Goal: Task Accomplishment & Management: Use online tool/utility

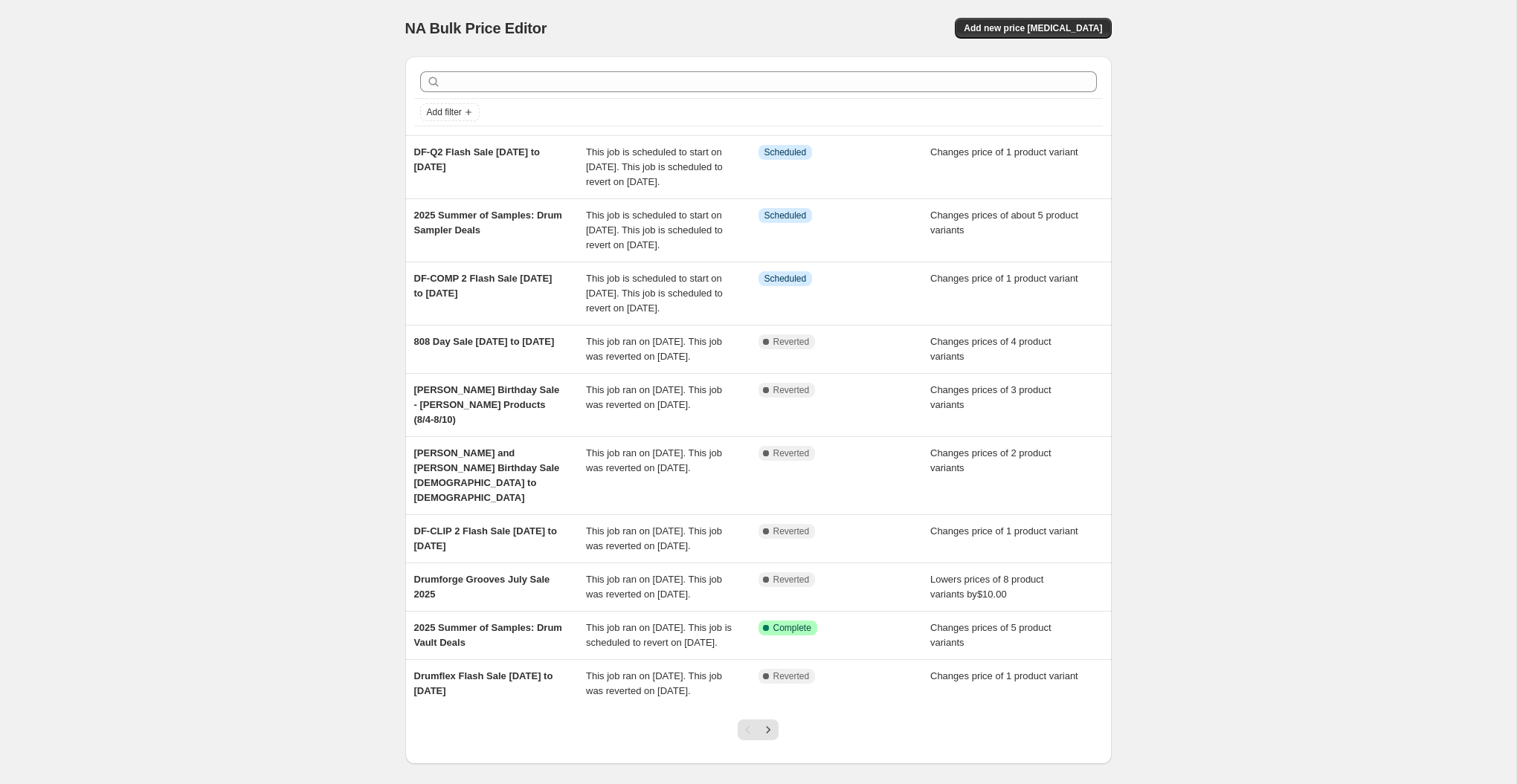
scroll to position [171, 0]
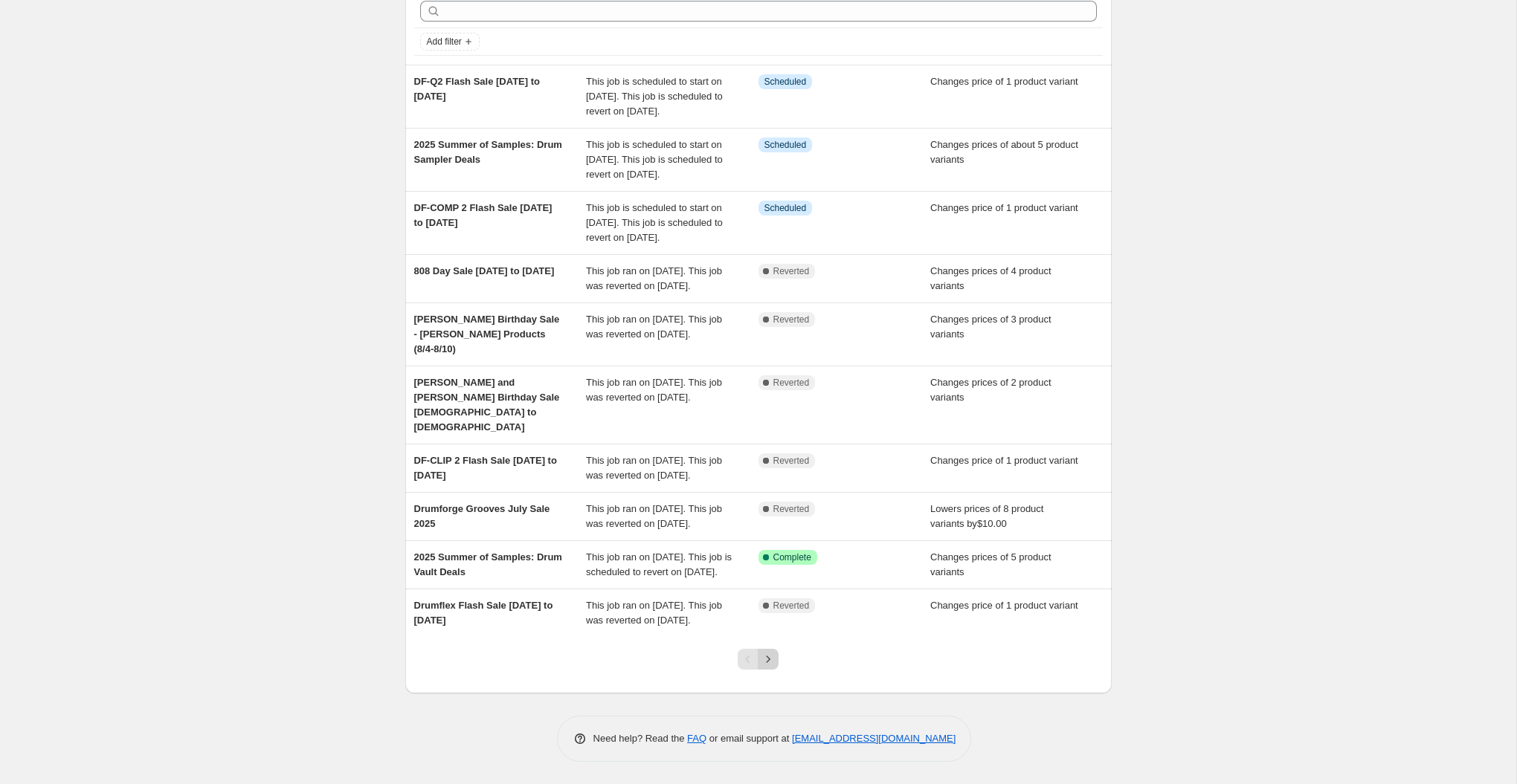
click at [761, 658] on icon "Next" at bounding box center [768, 659] width 15 height 15
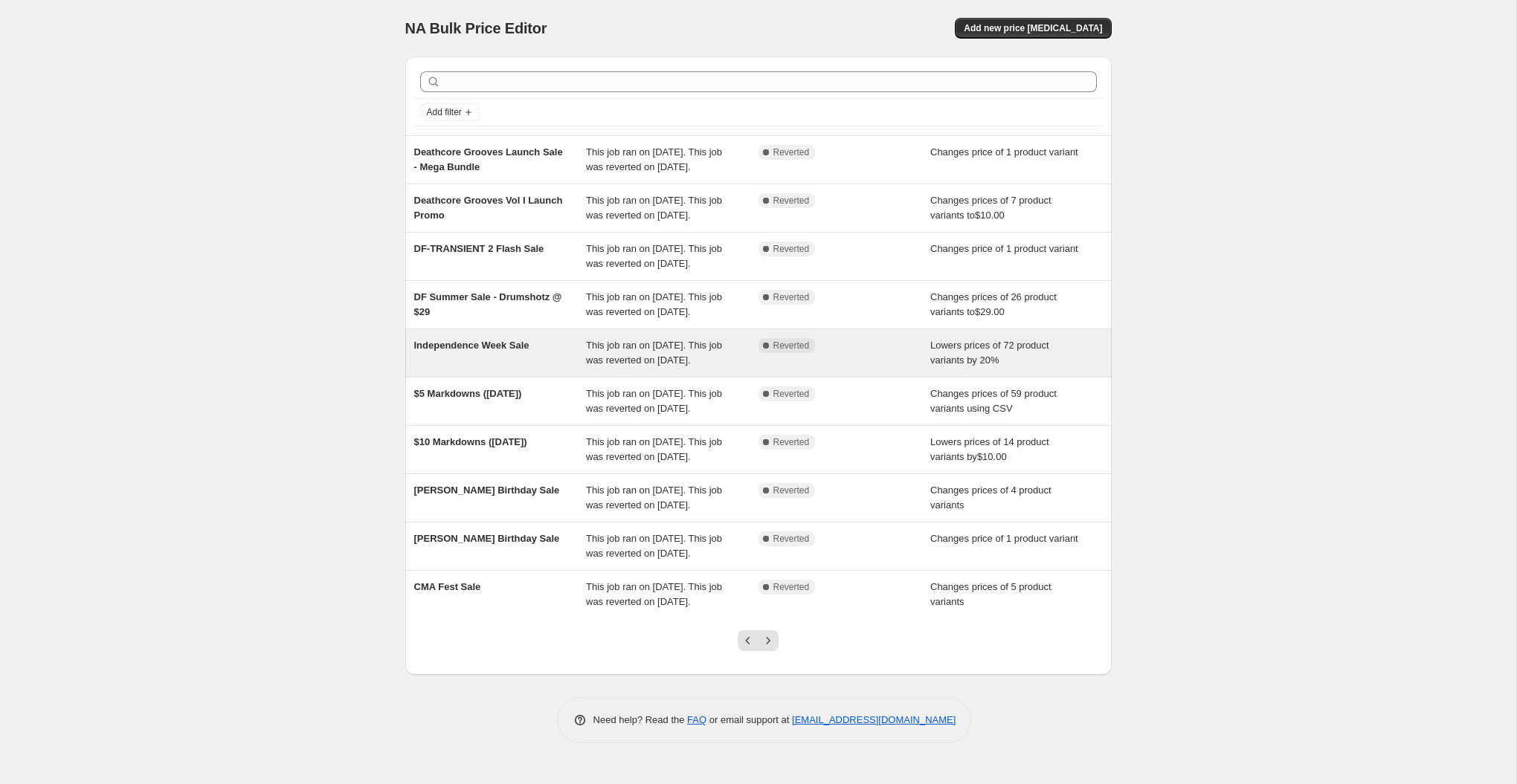
scroll to position [127, 0]
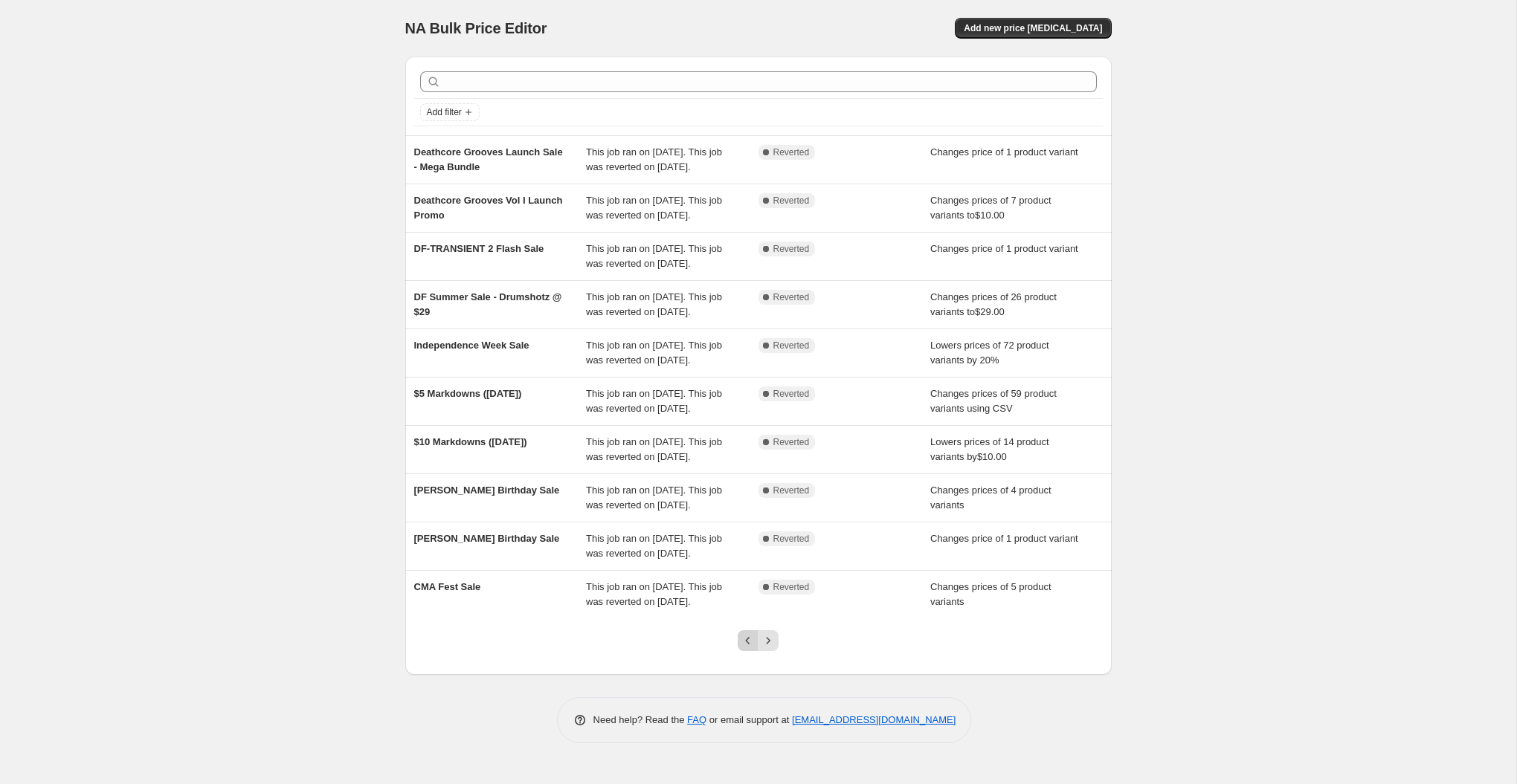
click at [752, 648] on icon "Previous" at bounding box center [748, 640] width 15 height 15
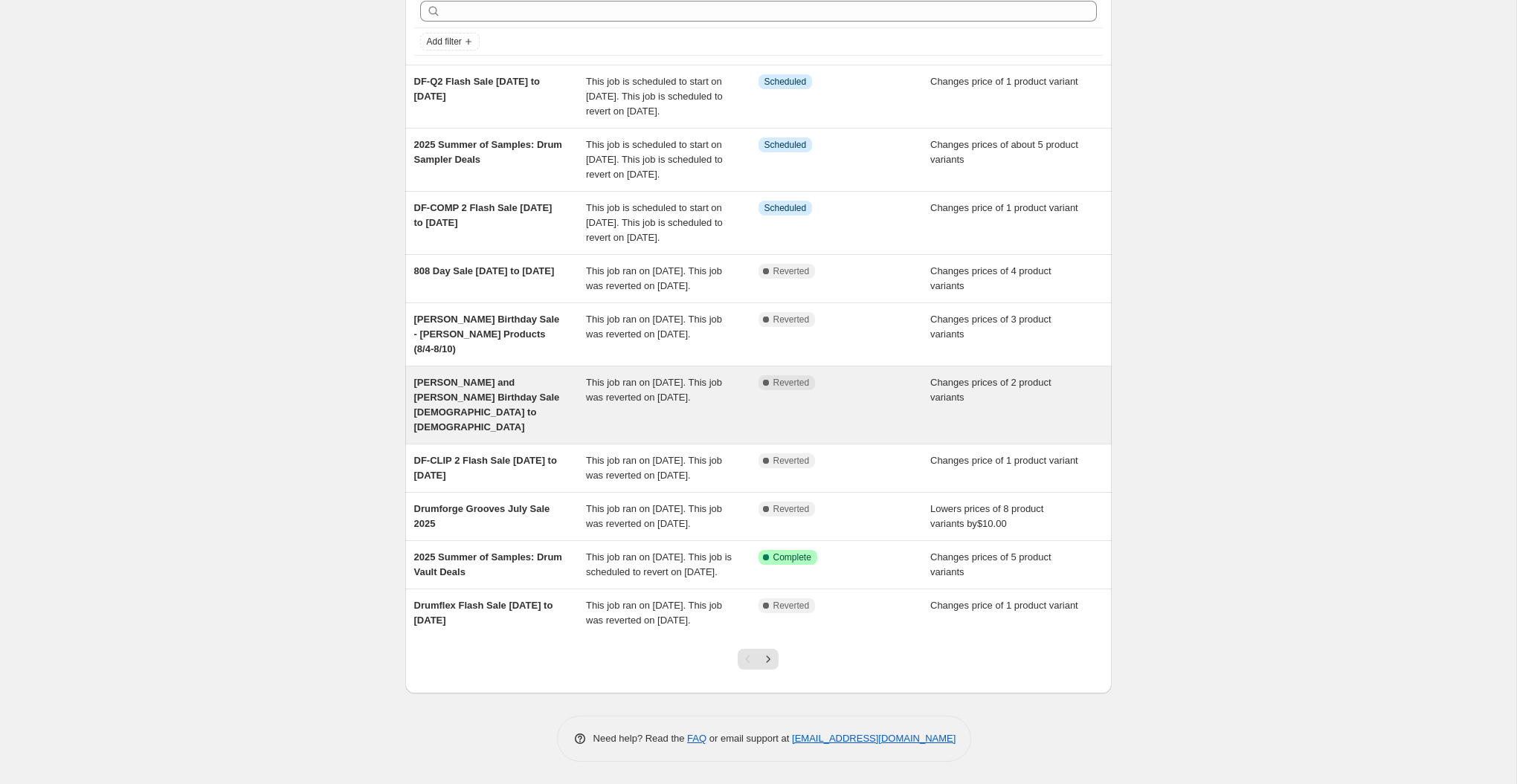
scroll to position [0, 0]
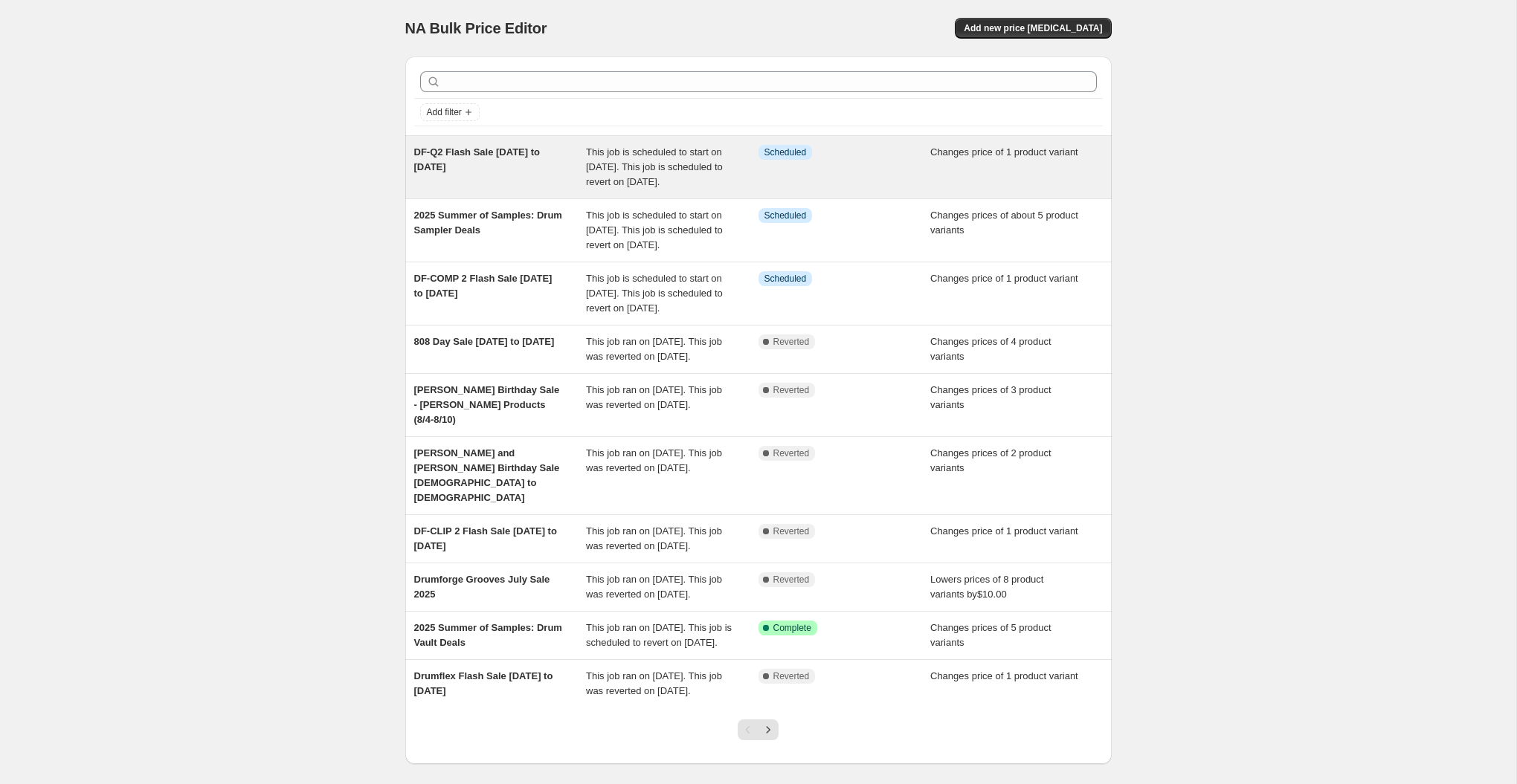
click at [520, 176] on div "DF-Q2 Flash Sale [DATE] to [DATE]" at bounding box center [500, 168] width 172 height 45
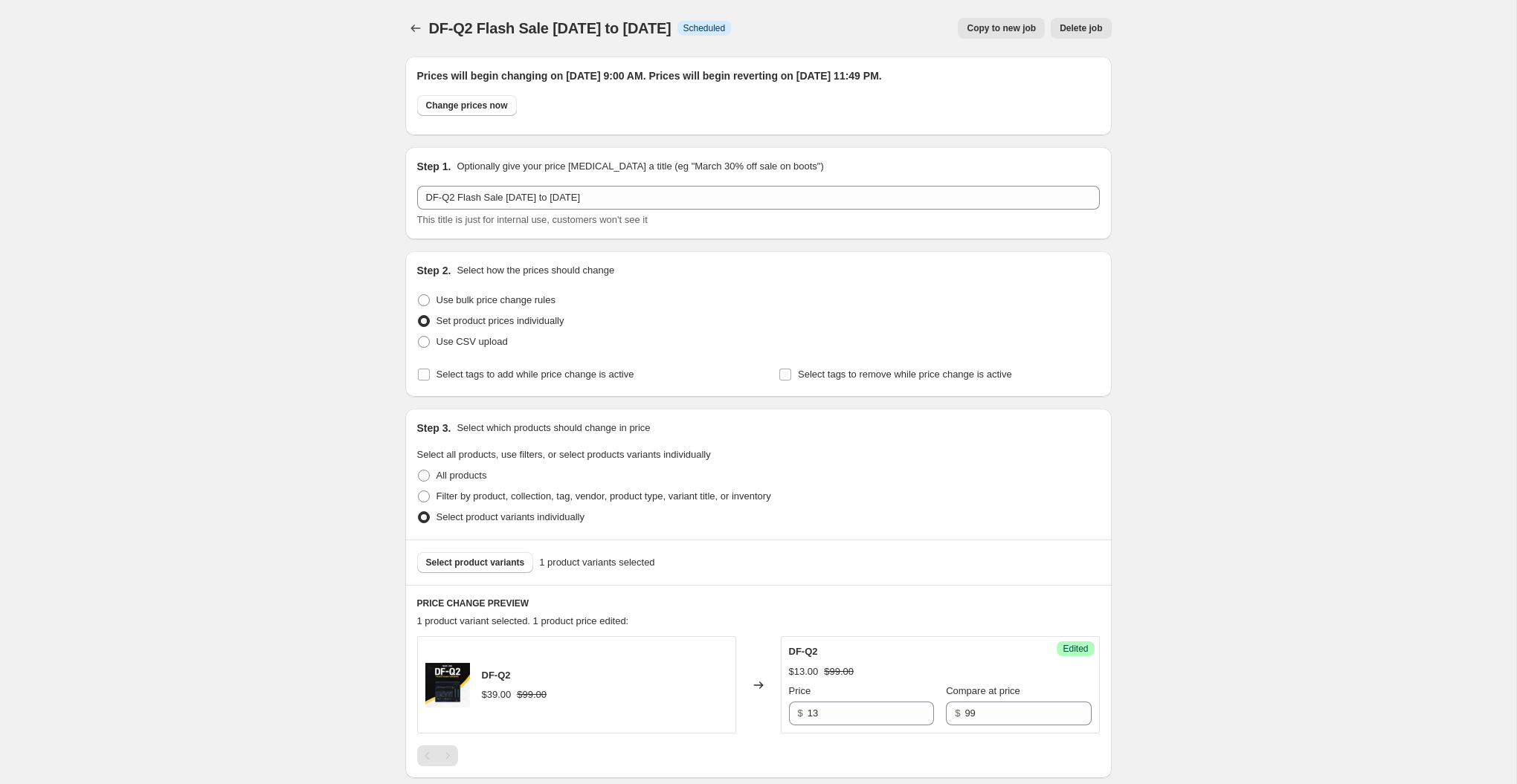
click at [1009, 26] on span "Copy to new job" at bounding box center [1002, 28] width 70 height 12
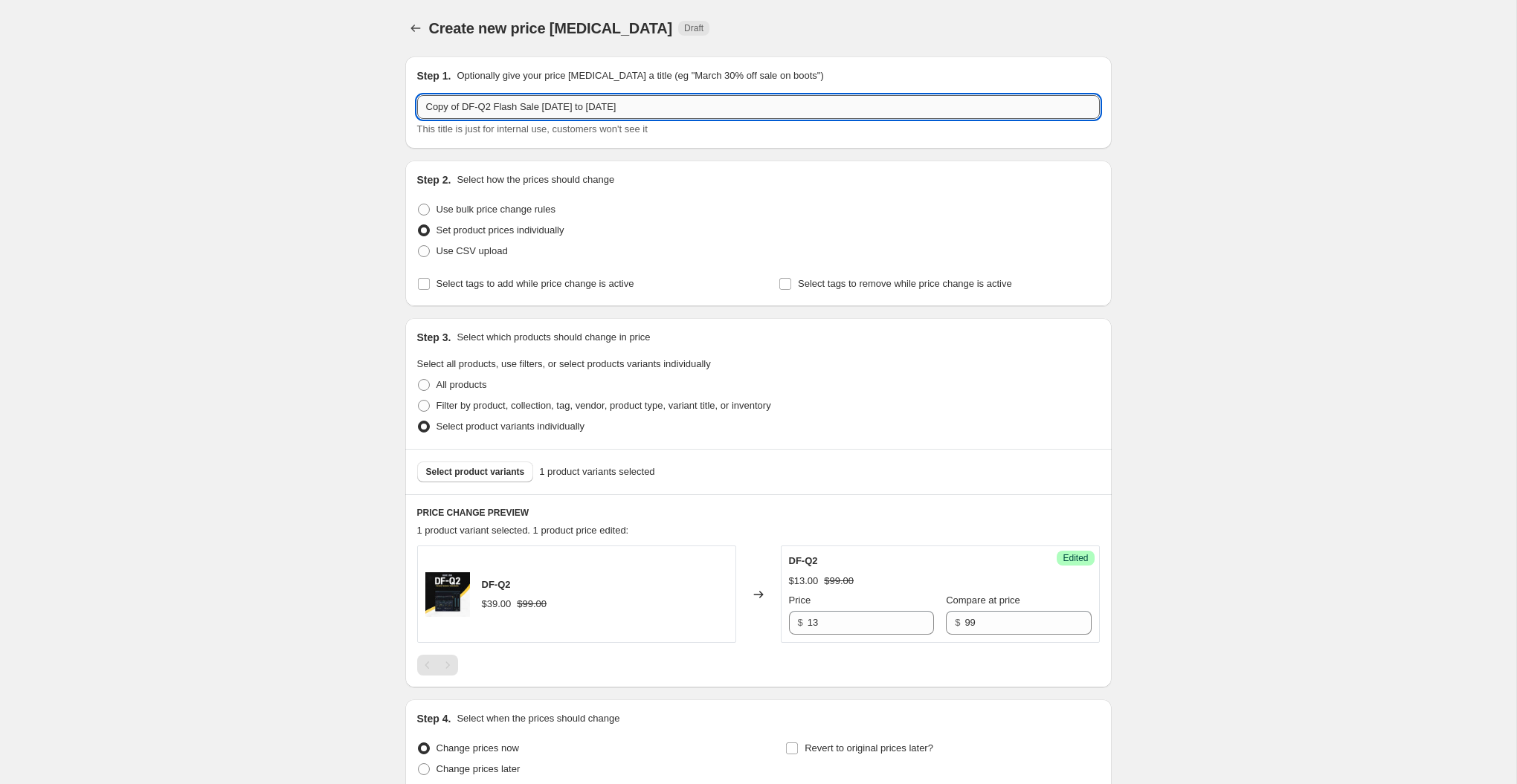
drag, startPoint x: 493, startPoint y: 104, endPoint x: 426, endPoint y: 104, distance: 67.0
click at [440, 104] on input "Copy of DF-Q2 Flash Sale [DATE] to [DATE]" at bounding box center [758, 107] width 683 height 24
click at [535, 103] on input "DF-SMACK Flash Sale [DATE] to [DATE]" at bounding box center [758, 107] width 683 height 24
click at [587, 108] on input "DF-SMACK Flash Sale [DATE] to [DATE]" at bounding box center [758, 107] width 683 height 24
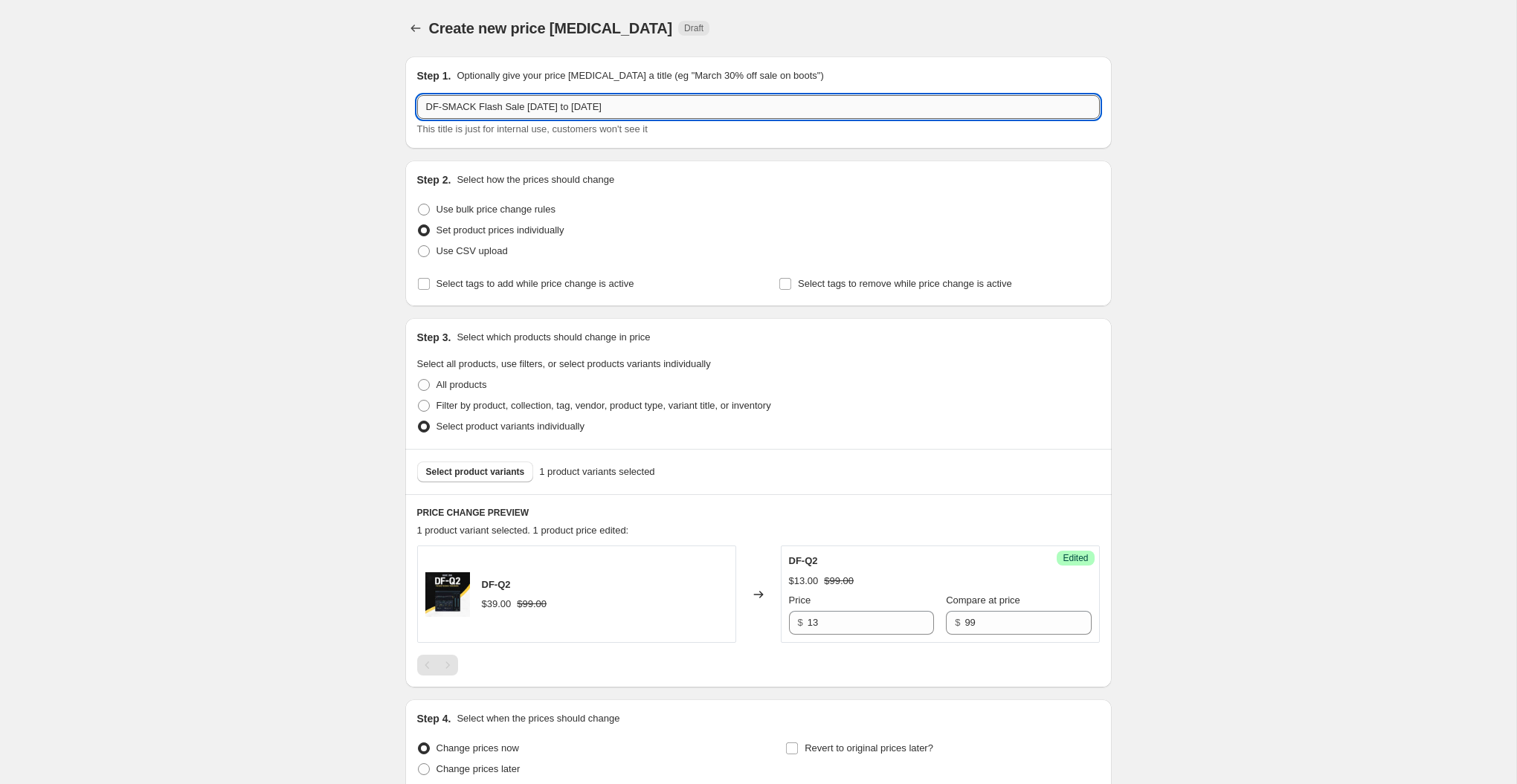
click at [587, 108] on input "DF-SMACK Flash Sale [DATE] to [DATE]" at bounding box center [758, 107] width 683 height 24
type input "DF-SMACK Flash Sale [DATE] to [DATE]"
click at [364, 290] on div "Create new price [MEDICAL_DATA]. This page is ready Create new price [MEDICAL_D…" at bounding box center [758, 458] width 1516 height 918
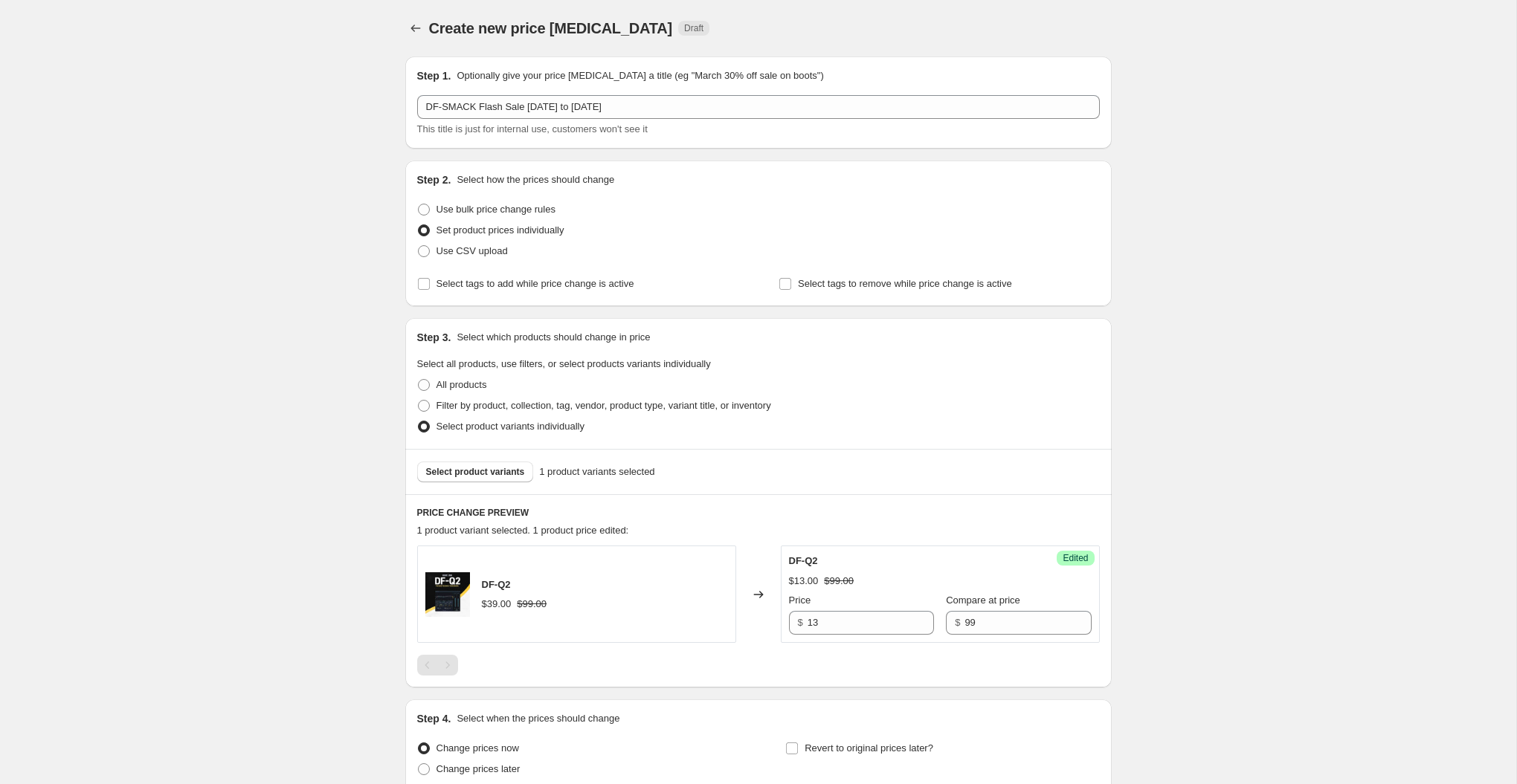
scroll to position [132, 0]
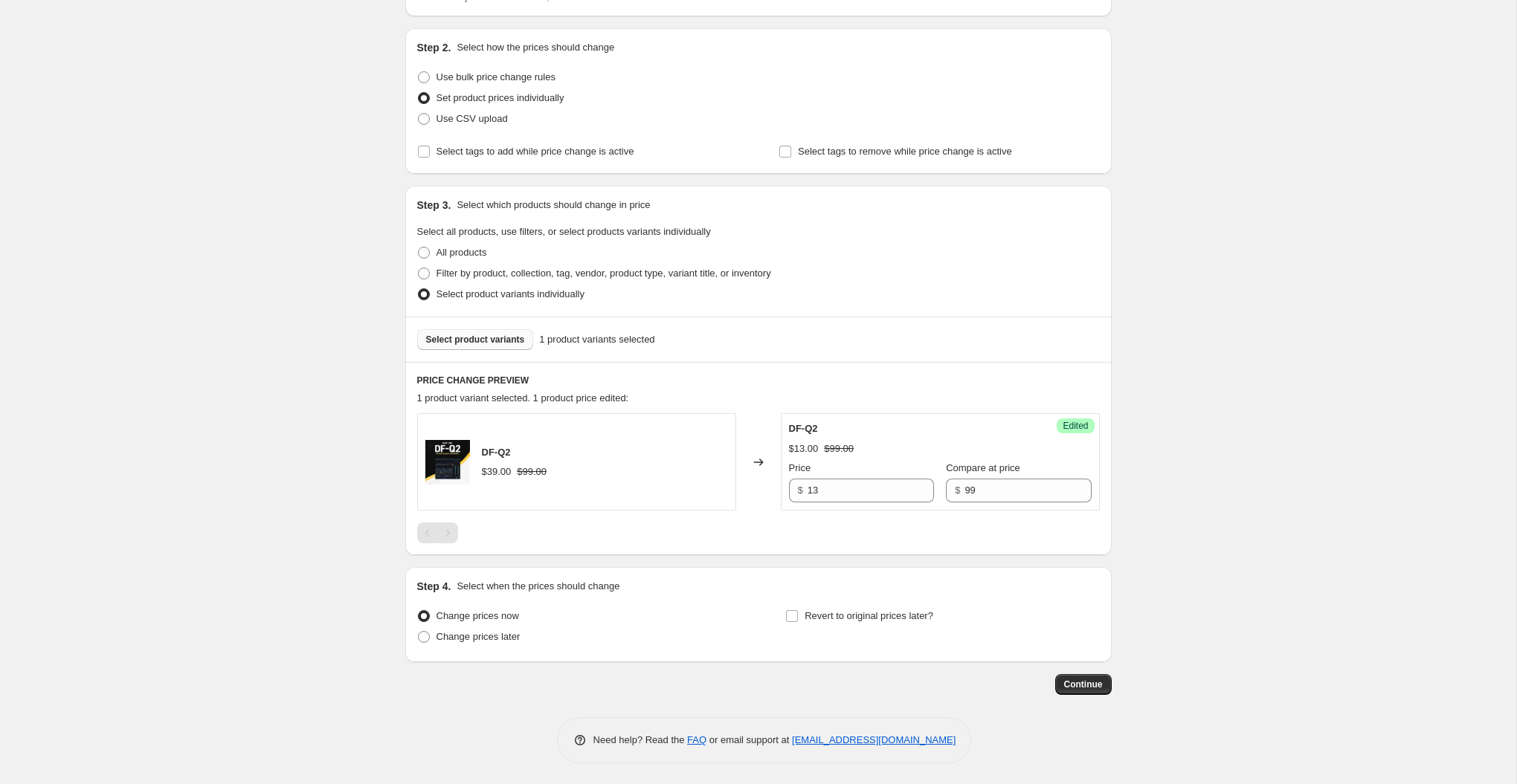
click at [495, 330] on button "Select product variants" at bounding box center [476, 339] width 117 height 21
click at [826, 480] on input "49" at bounding box center [871, 491] width 127 height 24
type input "29"
click at [274, 541] on div "Create new price [MEDICAL_DATA]. This page is ready Create new price [MEDICAL_D…" at bounding box center [758, 326] width 1516 height 918
click at [472, 638] on span "Change prices later" at bounding box center [478, 637] width 84 height 12
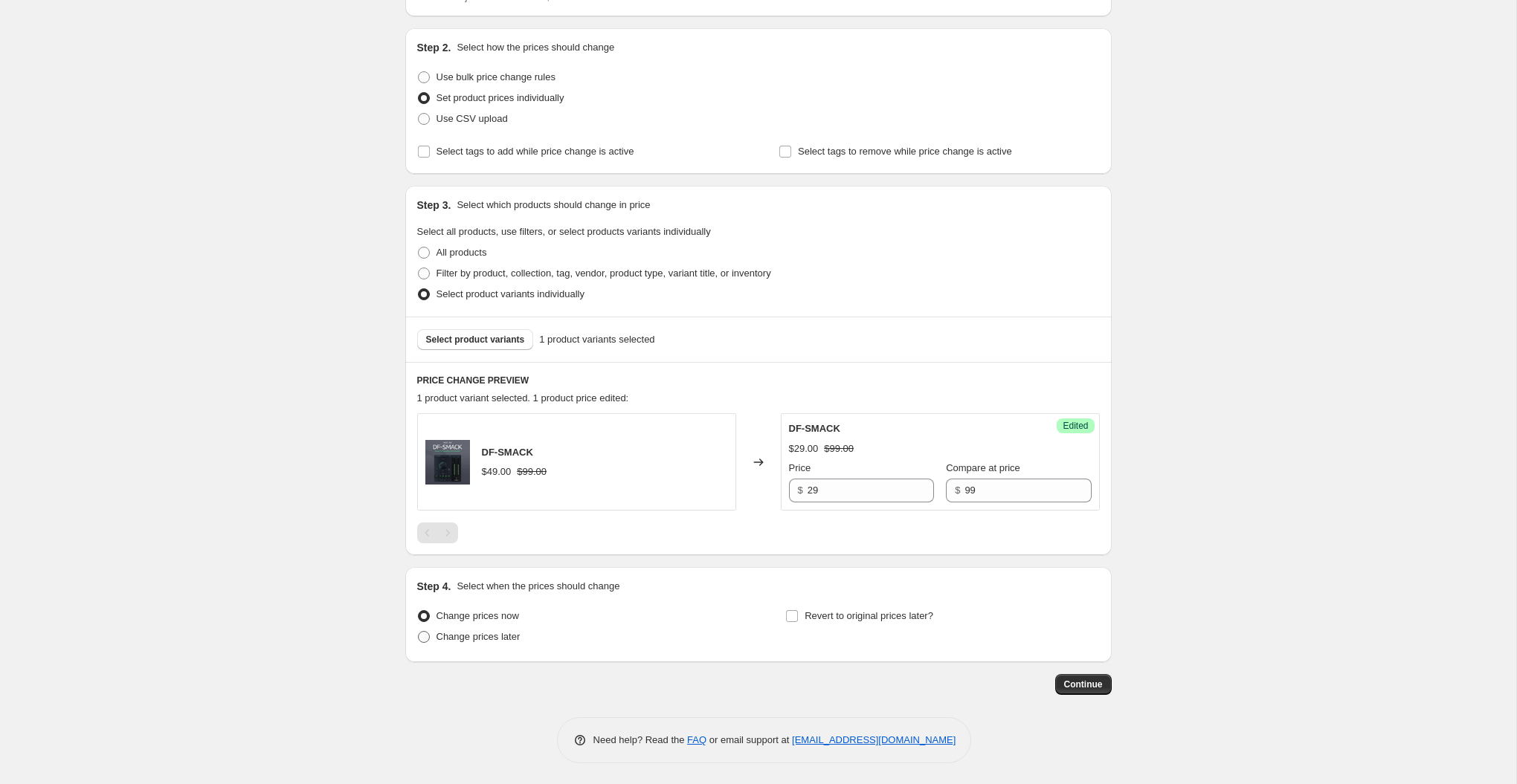
click at [419, 631] on input "Change prices later" at bounding box center [418, 631] width 1 height 1
radio input "true"
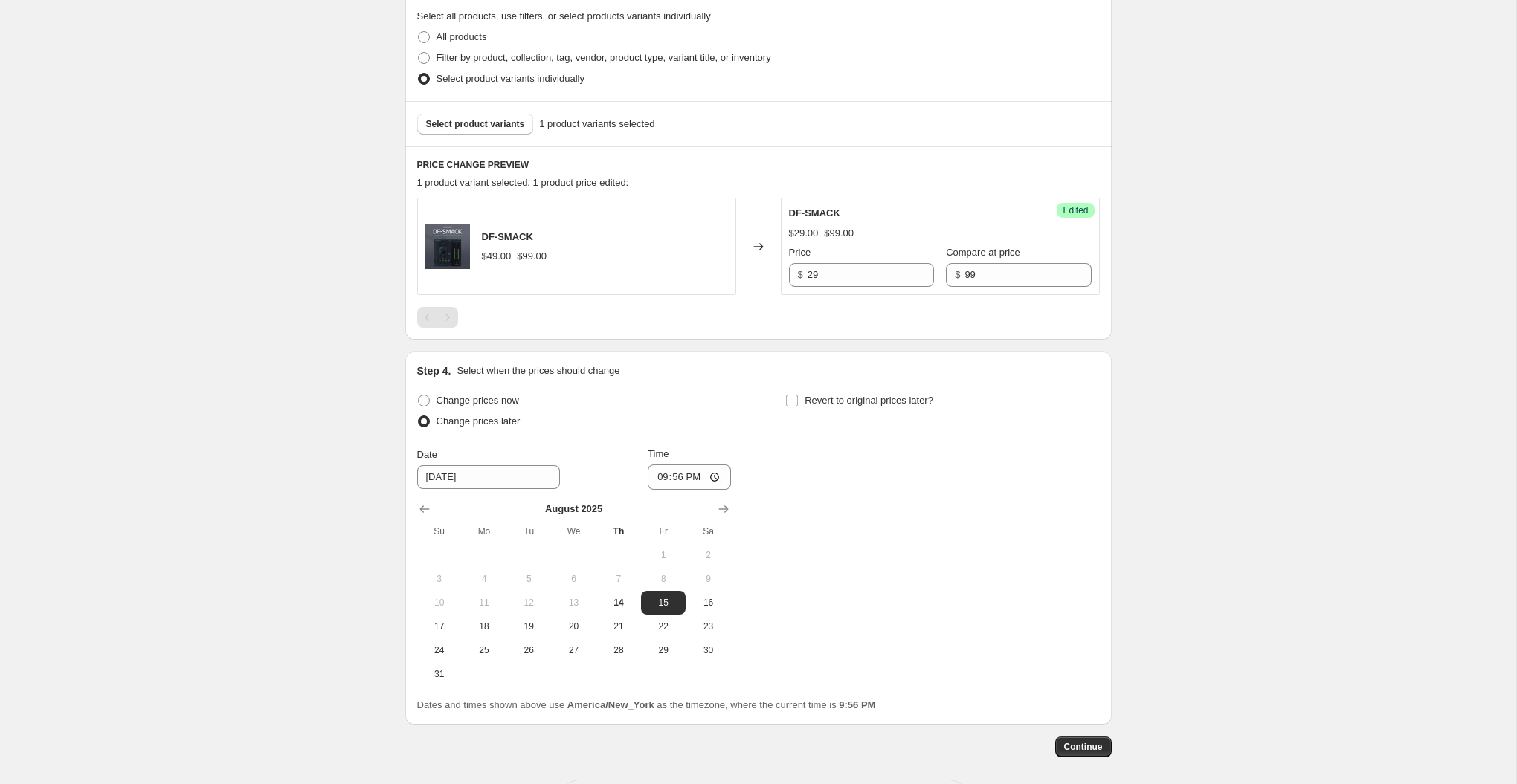
scroll to position [410, 0]
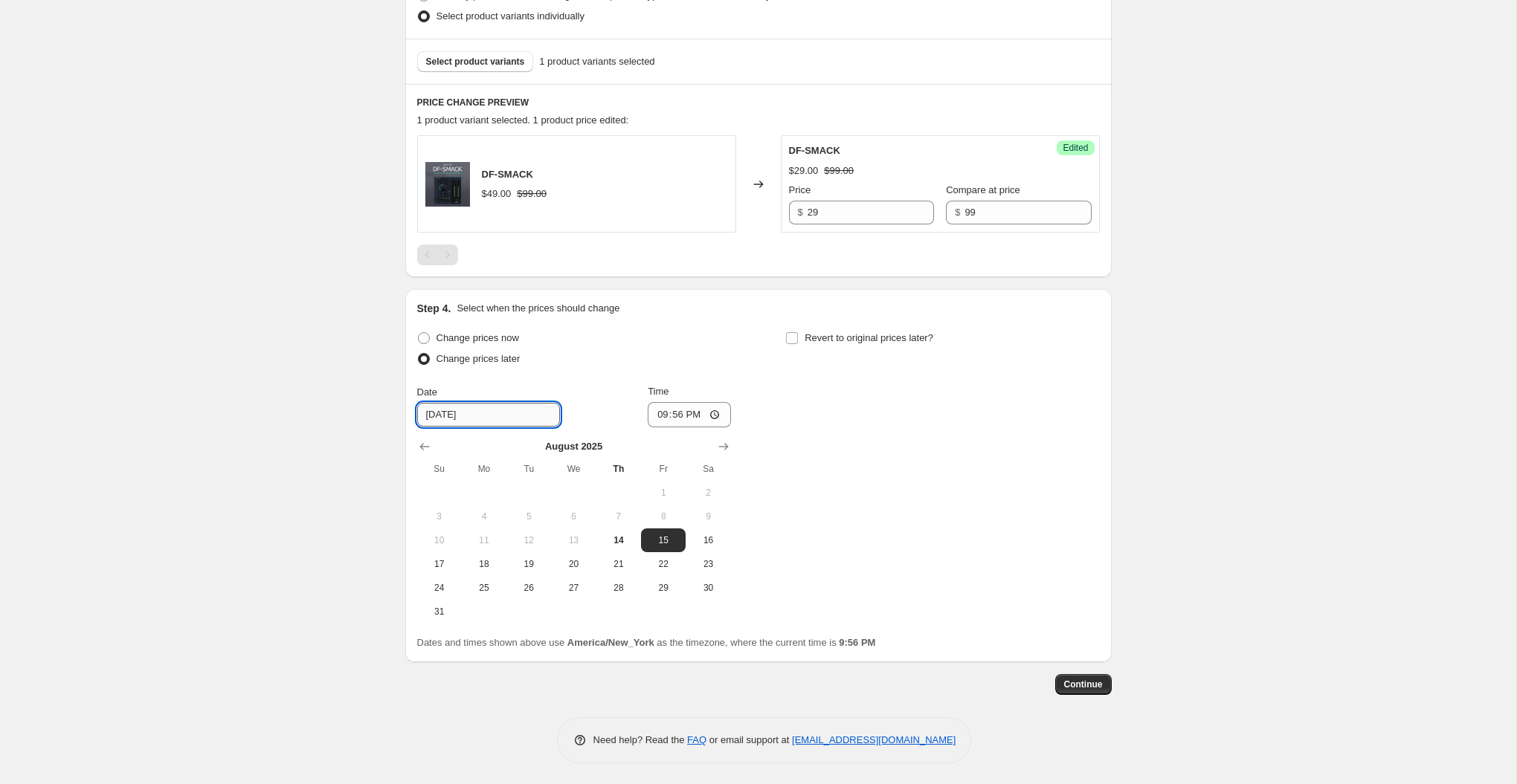
click at [485, 411] on input "[DATE]" at bounding box center [489, 415] width 143 height 24
click at [726, 442] on icon "Show next month, September 2025" at bounding box center [724, 447] width 15 height 15
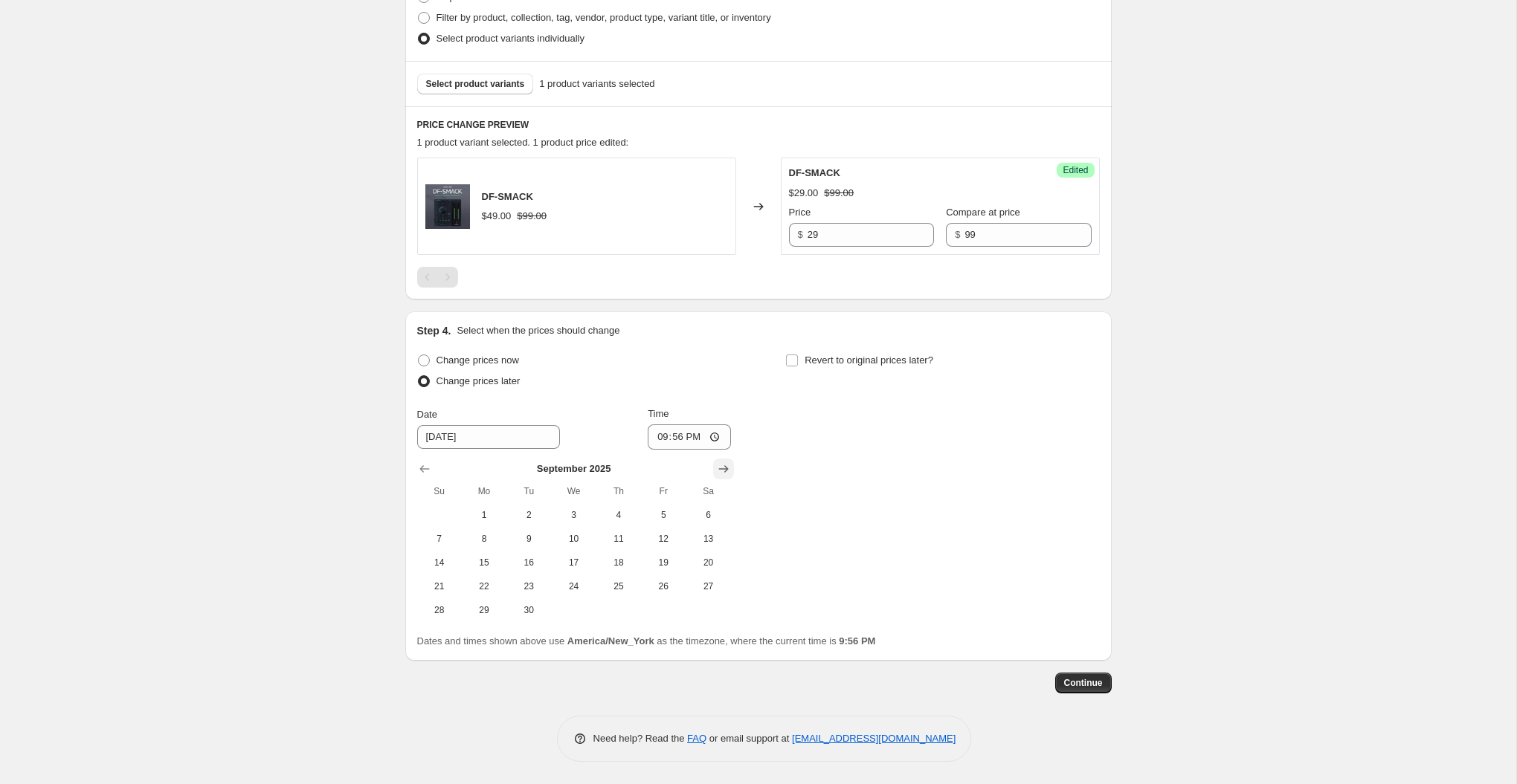
scroll to position [386, 0]
click at [678, 538] on span "12" at bounding box center [663, 540] width 33 height 12
type input "[DATE]"
click at [659, 428] on input "21:56" at bounding box center [689, 439] width 83 height 25
type input "09:00"
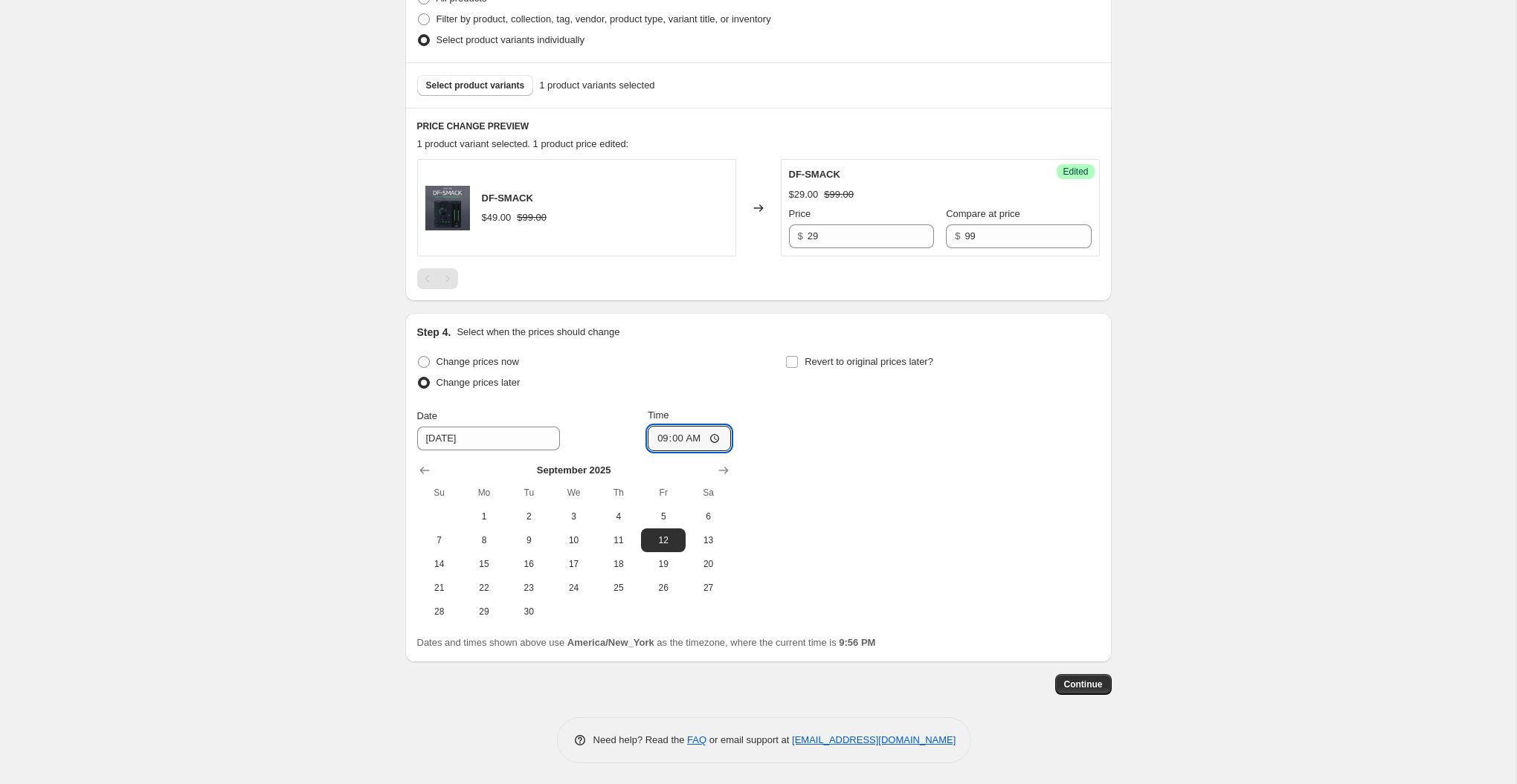
click at [364, 520] on div "Create new price [MEDICAL_DATA]. This page is ready Create new price [MEDICAL_D…" at bounding box center [758, 200] width 1516 height 1172
click at [820, 355] on span "Revert to original prices later?" at bounding box center [869, 362] width 128 height 15
click at [798, 356] on input "Revert to original prices later?" at bounding box center [792, 361] width 12 height 12
checkbox input "true"
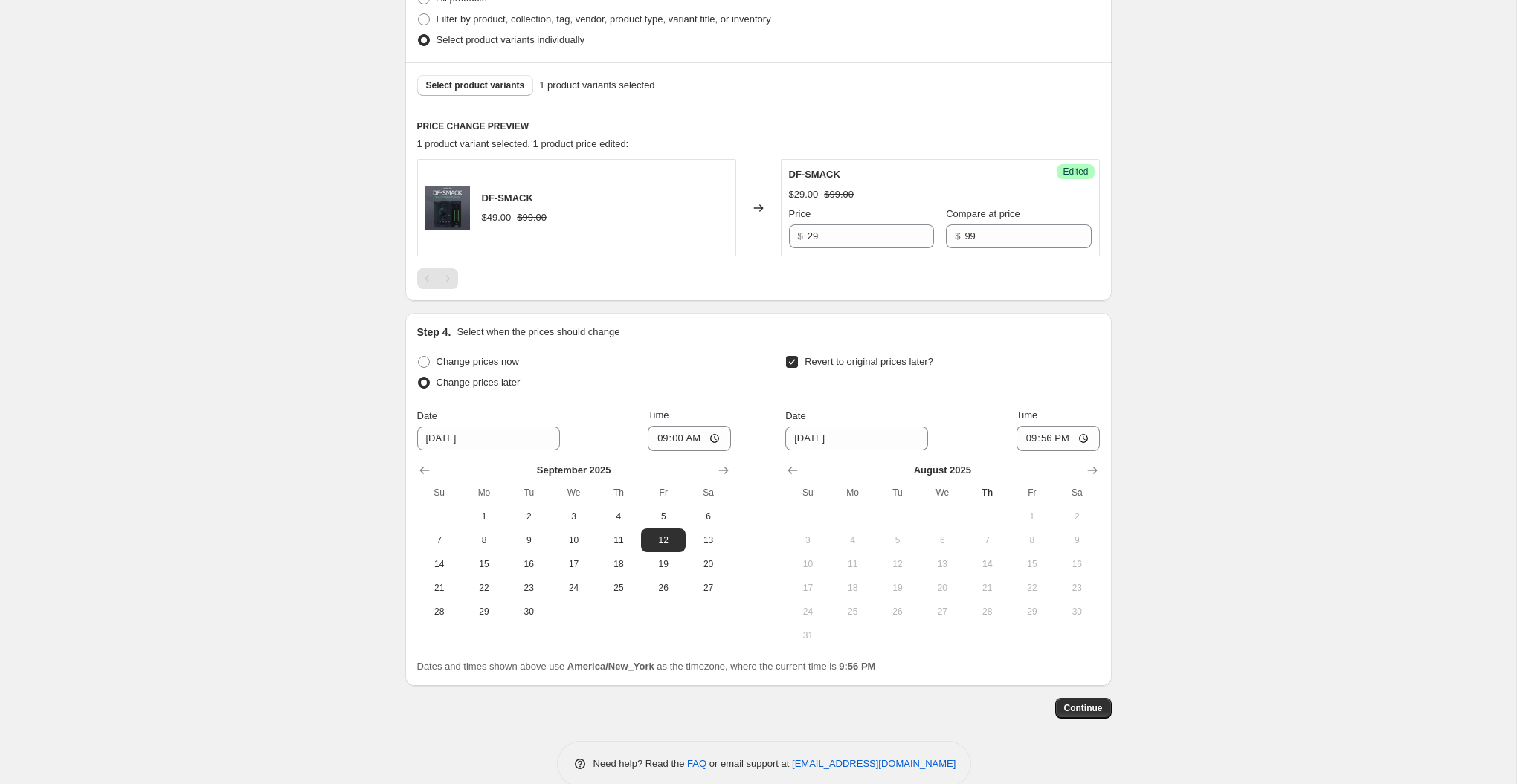
click at [1102, 465] on div "Step 4. Select when the prices should change Change prices now Change prices la…" at bounding box center [758, 499] width 707 height 373
click at [1093, 466] on icon "Show next month, September 2025" at bounding box center [1092, 470] width 10 height 7
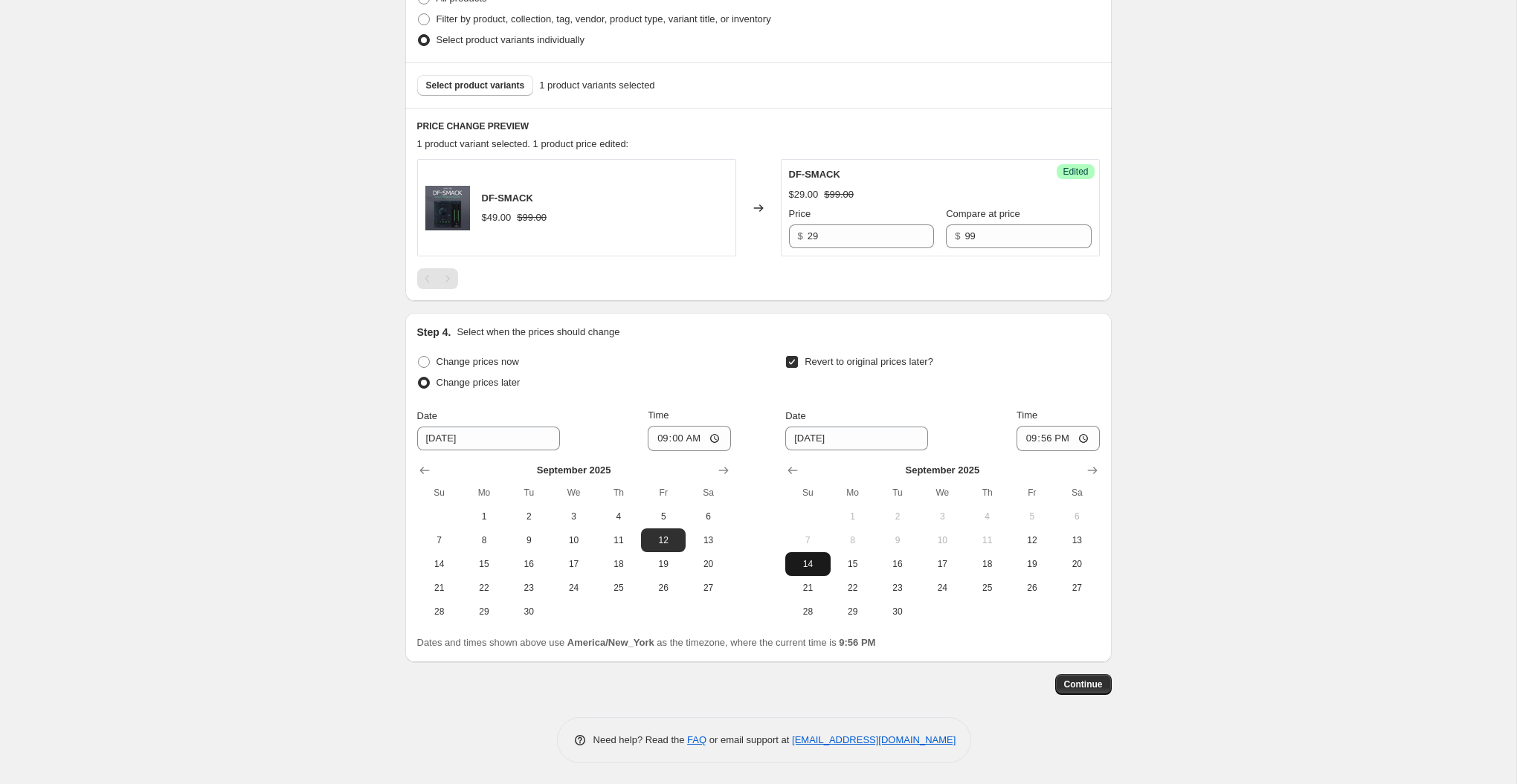
click at [815, 560] on span "14" at bounding box center [808, 564] width 33 height 12
type input "[DATE]"
click at [1023, 435] on input "21:56" at bounding box center [1057, 439] width 83 height 25
type input "23:59"
click at [1078, 674] on button "Continue" at bounding box center [1083, 684] width 56 height 21
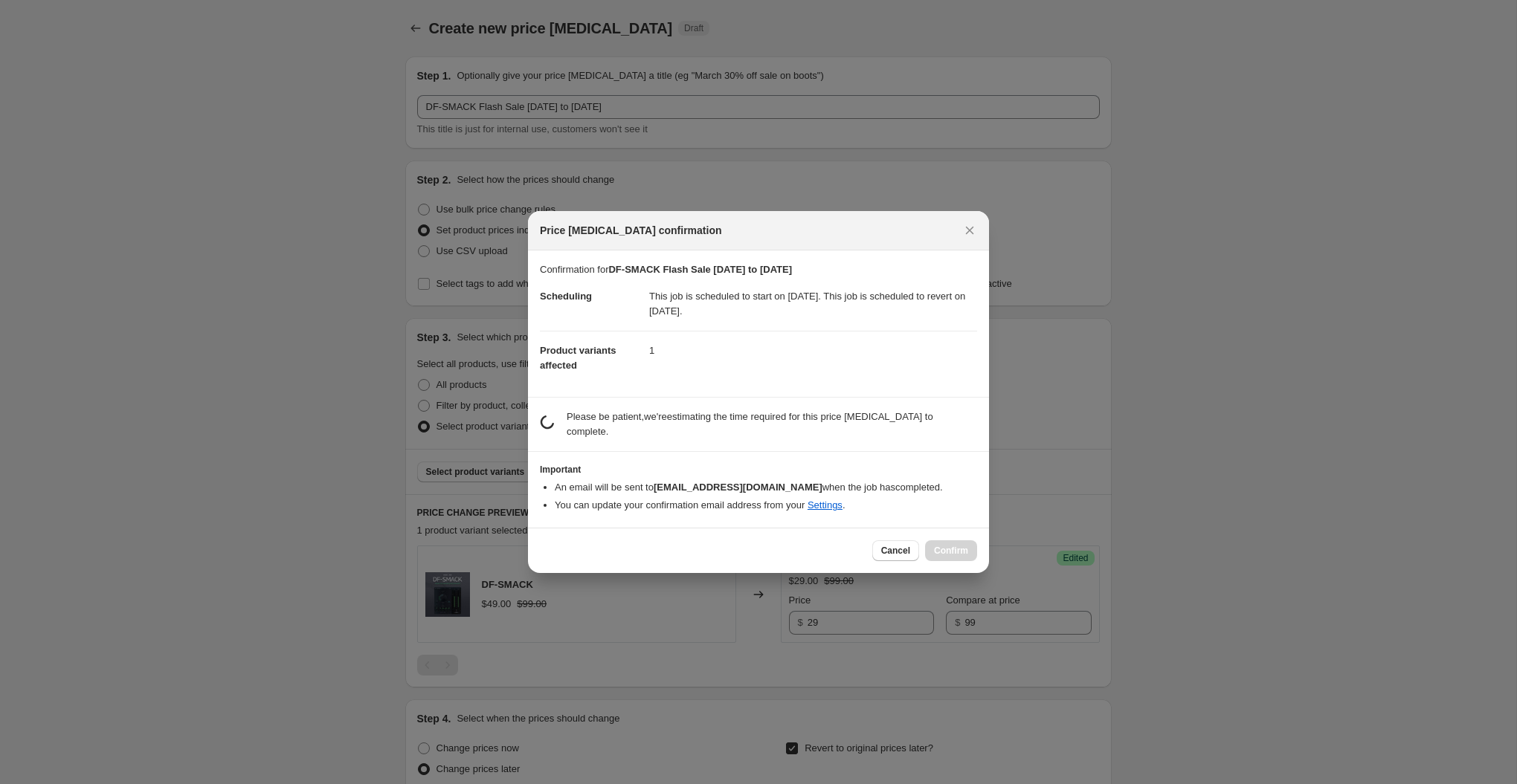
scroll to position [0, 0]
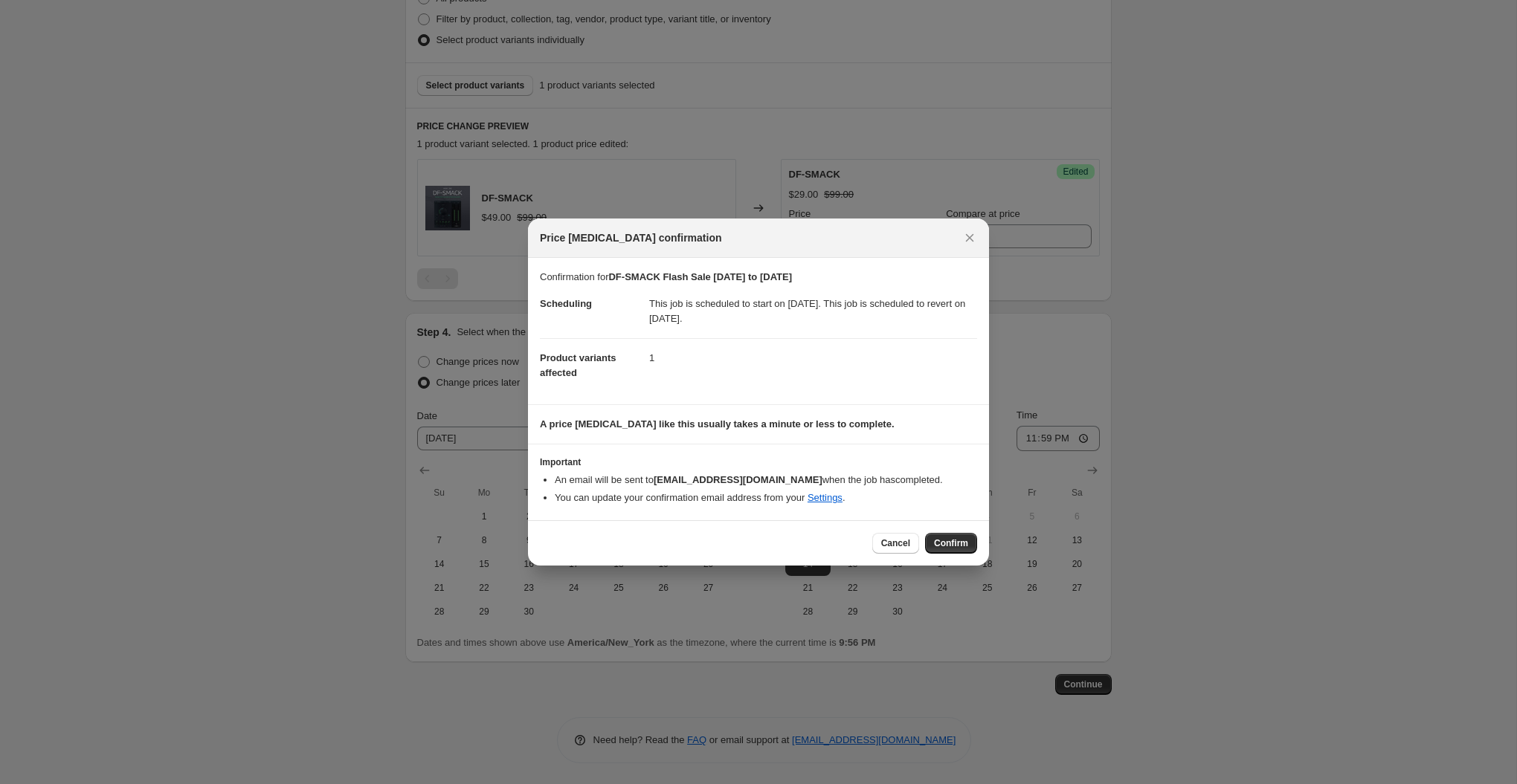
click at [952, 556] on div "Cancel Confirm" at bounding box center [758, 542] width 461 height 45
click at [938, 543] on span "Confirm" at bounding box center [951, 543] width 34 height 12
